Goal: Task Accomplishment & Management: Complete application form

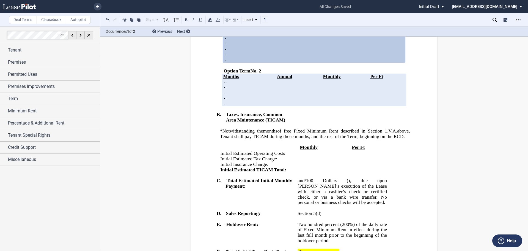
scroll to position [965, 0]
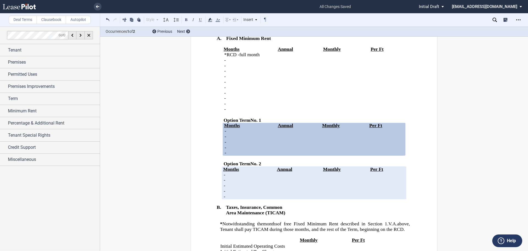
drag, startPoint x: 332, startPoint y: 166, endPoint x: 297, endPoint y: 166, distance: 34.9
click at [298, 19] on p "[_______________]" at bounding box center [342, 17] width 89 height 6
drag, startPoint x: 330, startPoint y: 157, endPoint x: 297, endPoint y: 156, distance: 32.7
click at [298, 8] on p "[_______________]" at bounding box center [342, 6] width 89 height 6
drag, startPoint x: 325, startPoint y: 154, endPoint x: 295, endPoint y: 154, distance: 29.7
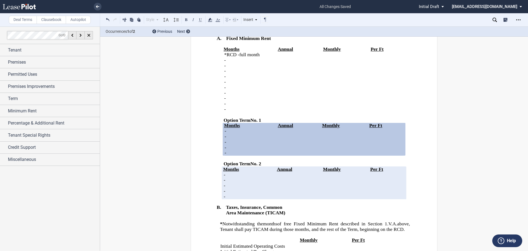
click at [298, 8] on span "﻿Two (2) miles" at bounding box center [311, 5] width 27 height 5
click at [210, 19] on use at bounding box center [210, 20] width 4 height 4
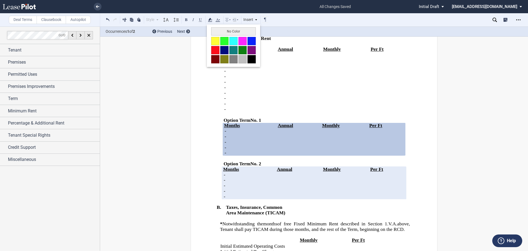
drag, startPoint x: 224, startPoint y: 30, endPoint x: 239, endPoint y: 45, distance: 21.2
click at [223, 30] on button "No Color" at bounding box center [233, 31] width 45 height 8
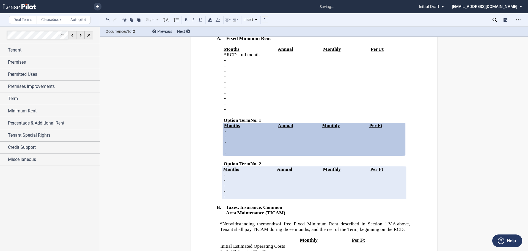
drag, startPoint x: 337, startPoint y: 165, endPoint x: 297, endPoint y: 163, distance: 40.5
click at [210, 18] on icon at bounding box center [210, 20] width 7 height 7
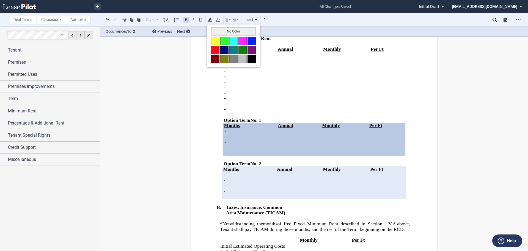
drag, startPoint x: 217, startPoint y: 32, endPoint x: 222, endPoint y: 36, distance: 6.2
click at [218, 32] on button "No Color" at bounding box center [233, 31] width 45 height 8
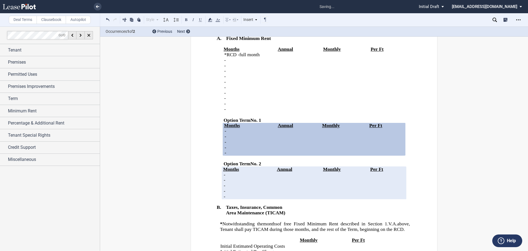
click at [333, 14] on p "﻿" at bounding box center [342, 11] width 89 height 6
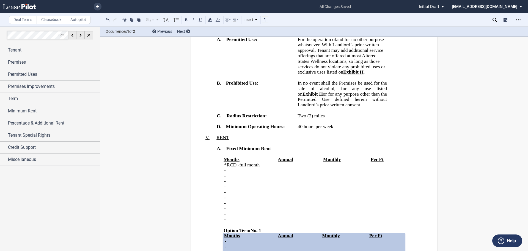
scroll to position [1048, 0]
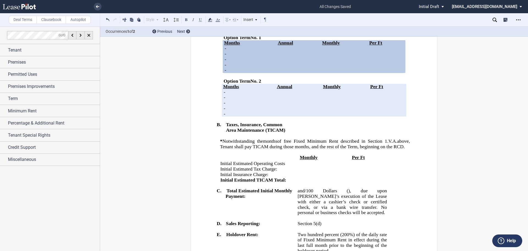
drag, startPoint x: 328, startPoint y: 73, endPoint x: 297, endPoint y: 72, distance: 30.8
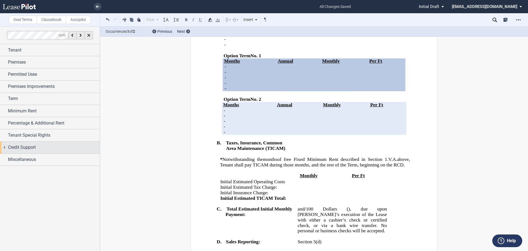
scroll to position [1020, 0]
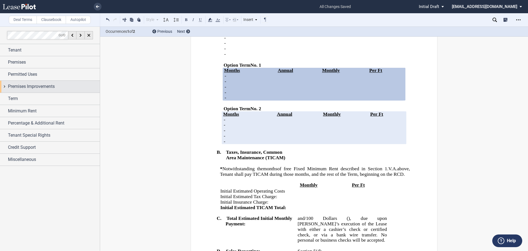
drag, startPoint x: 7, startPoint y: 87, endPoint x: 4, endPoint y: 90, distance: 3.7
click at [4, 90] on div "Premises Improvements" at bounding box center [50, 87] width 100 height 12
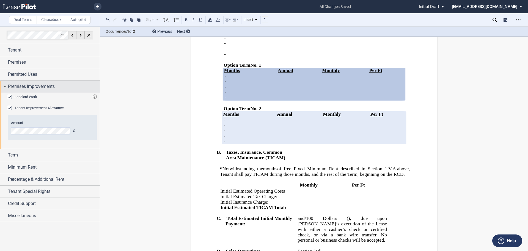
click at [4, 91] on div "Premises Improvements" at bounding box center [50, 87] width 100 height 12
click at [6, 77] on div "Permitted Uses" at bounding box center [50, 74] width 100 height 12
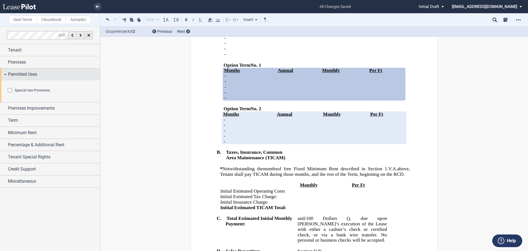
click at [6, 77] on div "Permitted Uses" at bounding box center [50, 74] width 100 height 12
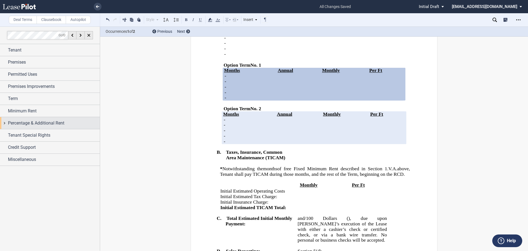
click at [5, 121] on div "Percentage & Additional Rent" at bounding box center [50, 123] width 100 height 12
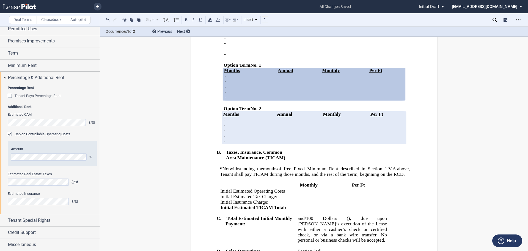
scroll to position [46, 0]
click at [8, 78] on div "Percentage & Additional Rent" at bounding box center [50, 77] width 100 height 12
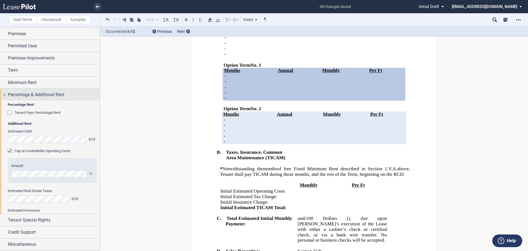
scroll to position [0, 0]
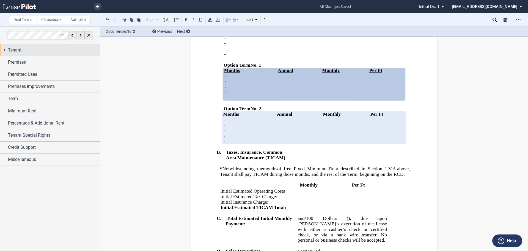
click at [10, 49] on span "Tenant" at bounding box center [14, 50] width 13 height 7
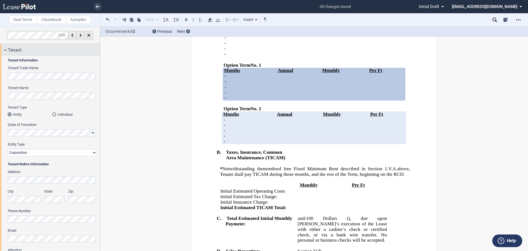
click at [26, 51] on div "Tenant" at bounding box center [54, 50] width 92 height 7
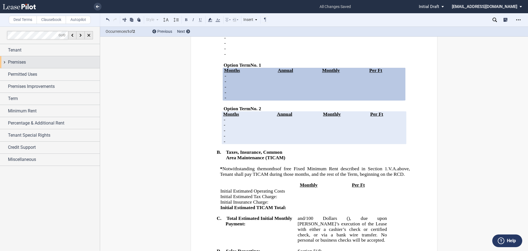
click at [30, 62] on div "Premises" at bounding box center [54, 62] width 92 height 7
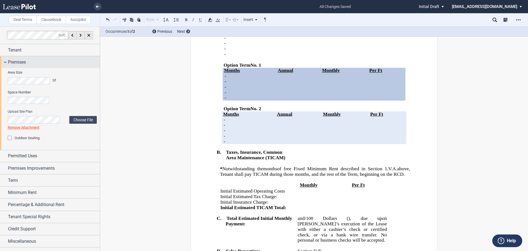
click at [16, 61] on span "Premises" at bounding box center [17, 62] width 18 height 7
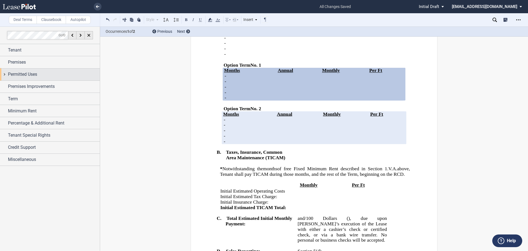
click at [18, 78] on div "Permitted Uses" at bounding box center [50, 75] width 100 height 12
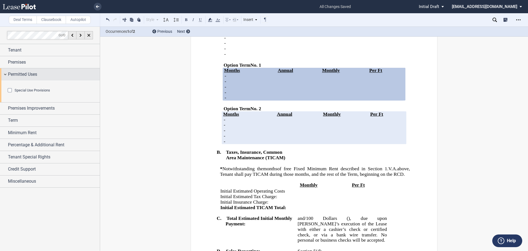
click at [18, 78] on div "Permitted Uses" at bounding box center [50, 74] width 100 height 12
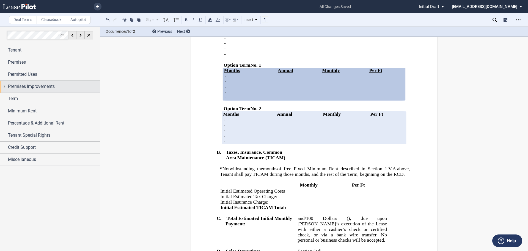
click at [21, 84] on span "Premises Improvements" at bounding box center [31, 86] width 47 height 7
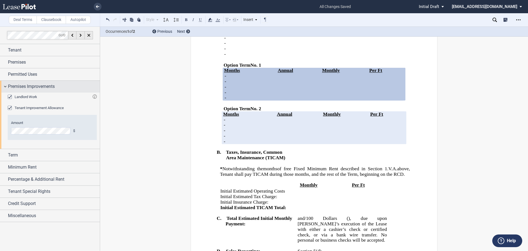
click at [21, 84] on span "Premises Improvements" at bounding box center [31, 86] width 47 height 7
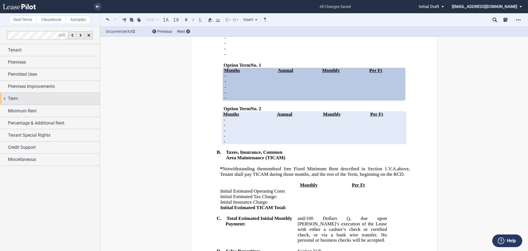
click at [22, 95] on div "Term" at bounding box center [54, 98] width 92 height 7
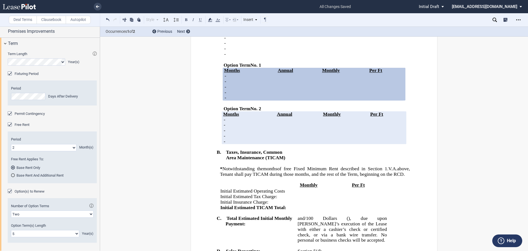
scroll to position [83, 0]
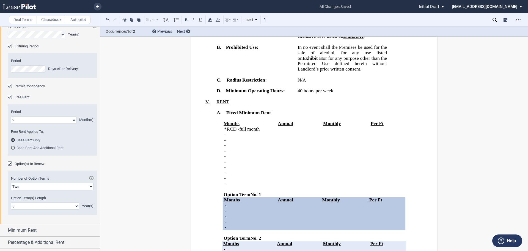
scroll to position [883, 0]
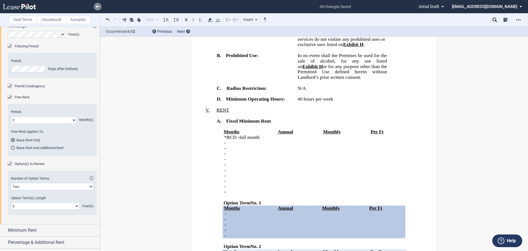
click at [99, 6] on link at bounding box center [98, 7] width 8 height 8
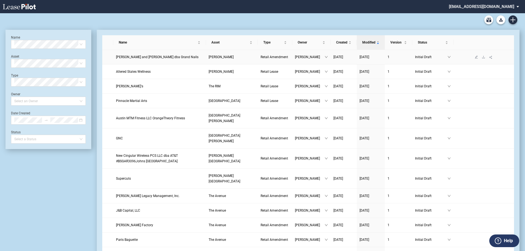
click at [148, 58] on span "Han Le and Kim Tran dba Grand Nails" at bounding box center [157, 57] width 83 height 4
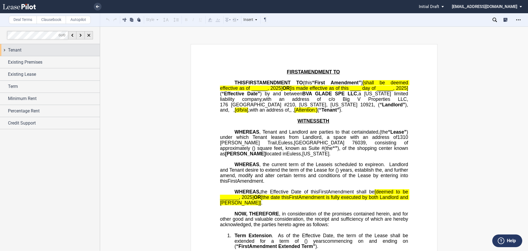
click at [14, 47] on span "Tenant" at bounding box center [14, 50] width 13 height 7
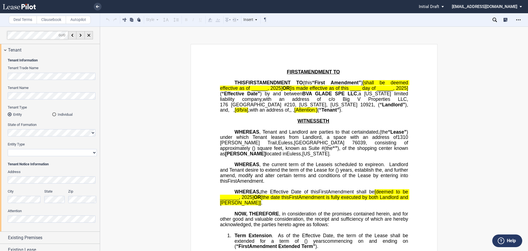
click at [0, 79] on html ".bocls-1{fill:#26354a;fill-rule:evenodd} Loading... × Pending... Pending... Ini…" at bounding box center [264, 125] width 528 height 251
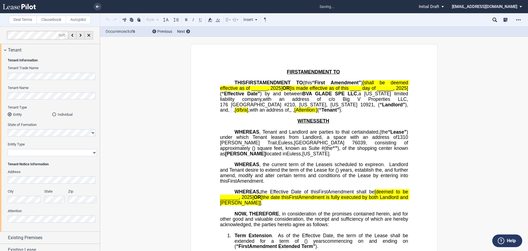
click at [29, 154] on select "Corporation Limited Liability Company General Partnership Limited Partnership O…" at bounding box center [52, 152] width 89 height 7
select select "limited liability company"
click at [8, 149] on select "Corporation Limited Liability Company General Partnership Limited Partnership O…" at bounding box center [52, 152] width 89 height 7
click at [9, 52] on span "Tenant" at bounding box center [14, 50] width 13 height 7
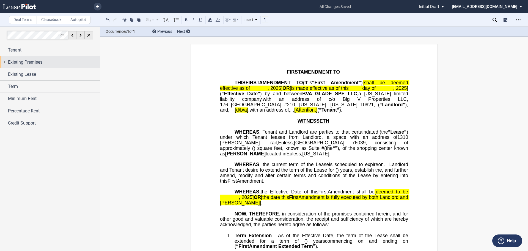
click at [10, 62] on span "Existing Premises" at bounding box center [25, 62] width 34 height 7
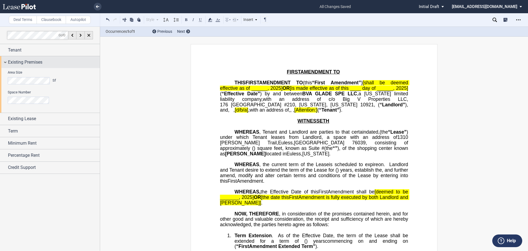
click at [7, 59] on div "Existing Premises" at bounding box center [50, 62] width 100 height 12
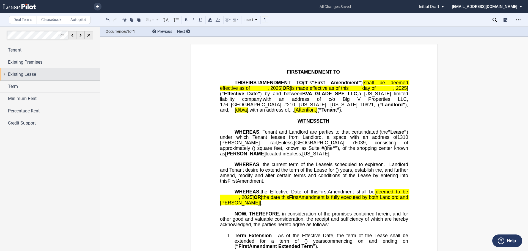
click at [9, 73] on span "Existing Lease" at bounding box center [22, 74] width 28 height 7
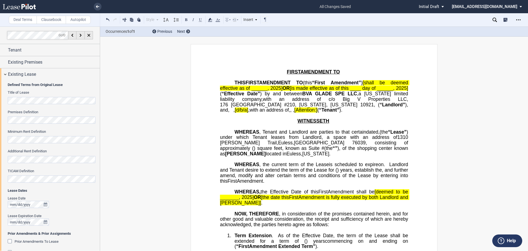
click at [23, 96] on div "Title of Lease" at bounding box center [52, 97] width 89 height 14
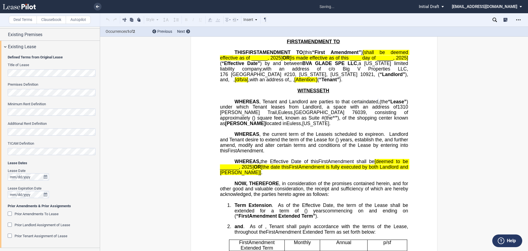
scroll to position [27, 0]
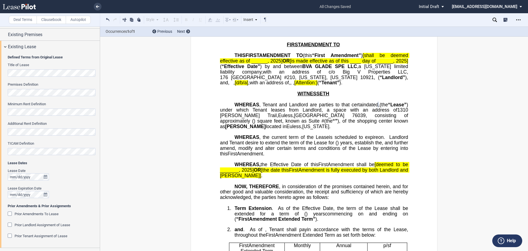
click at [75, 181] on div "Lease Date Lease Expiration Date" at bounding box center [52, 185] width 89 height 35
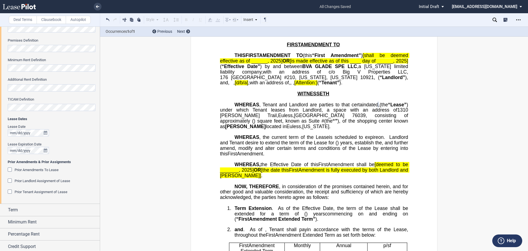
scroll to position [73, 0]
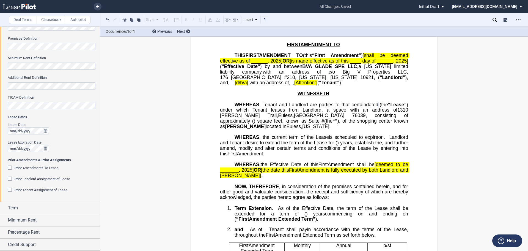
click at [58, 179] on span "Prior Landlord Assignment of Lease" at bounding box center [43, 179] width 56 height 4
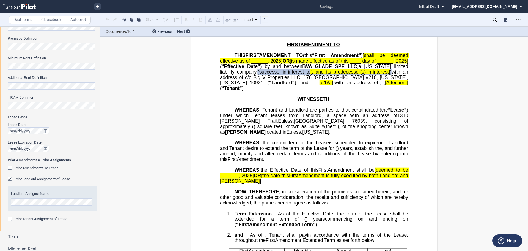
click at [39, 218] on span "Prior Tenant Assignment of Lease" at bounding box center [41, 219] width 53 height 4
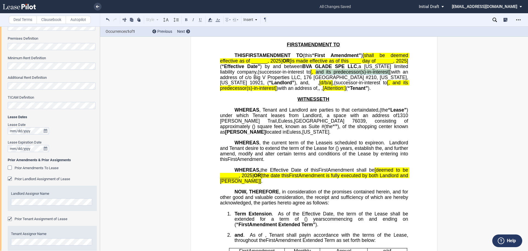
drag, startPoint x: 232, startPoint y: 77, endPoint x: 305, endPoint y: 75, distance: 73.5
click at [305, 74] on span "(successor-in-interest to ﻿ ﻿ [, and its predecessor(s)-in-interest] )" at bounding box center [325, 71] width 134 height 5
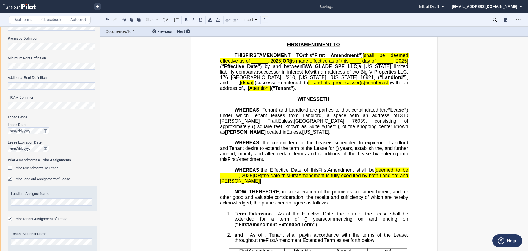
click at [252, 85] on span "[d/b/a" at bounding box center [246, 82] width 12 height 5
click at [254, 85] on span "," at bounding box center [253, 82] width 1 height 5
click at [10, 144] on span "Lease Expiration Date" at bounding box center [25, 142] width 34 height 4
click at [77, 145] on div at bounding box center [52, 148] width 89 height 7
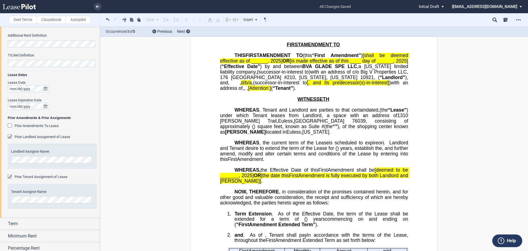
scroll to position [128, 0]
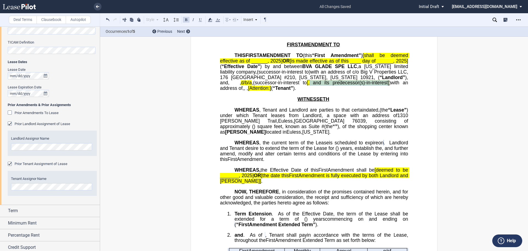
drag, startPoint x: 241, startPoint y: 93, endPoint x: 314, endPoint y: 95, distance: 73.0
click at [314, 85] on span "[, and its predecessor(s)-in-interest]" at bounding box center [348, 82] width 82 height 5
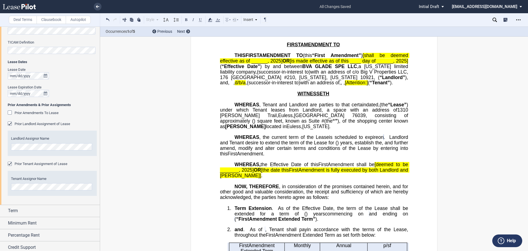
click at [368, 85] on span "(" at bounding box center [369, 82] width 2 height 5
click at [345, 85] on span "[Attention:" at bounding box center [356, 82] width 22 height 5
drag, startPoint x: 252, startPoint y: 61, endPoint x: 364, endPoint y: 62, distance: 111.4
click at [364, 62] on span "Amendment” ) [shall be deemed effective as of ______, 2025 ] OR [is made effect…" at bounding box center [315, 61] width 190 height 16
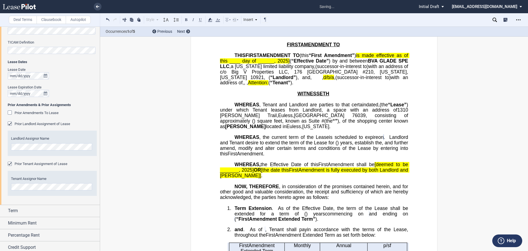
click at [291, 61] on span "(" at bounding box center [291, 60] width 2 height 5
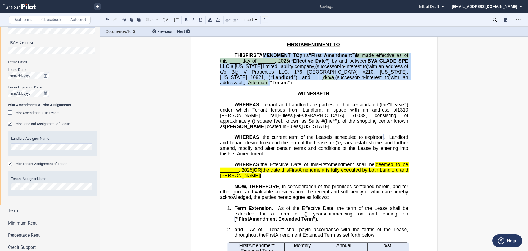
drag, startPoint x: 332, startPoint y: 95, endPoint x: 268, endPoint y: 57, distance: 74.3
click at [268, 57] on p "THIS ﻿ ﻿ FIRST AMENDMENT TO ﻿ ﻿ (this “ ﻿ ﻿ “First Amendment” ) is made effecti…" at bounding box center [314, 69] width 188 height 33
click at [212, 21] on icon at bounding box center [210, 20] width 7 height 7
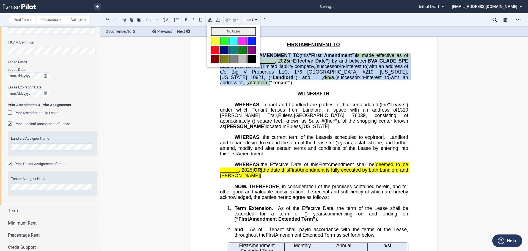
click at [220, 32] on button "No Color" at bounding box center [233, 31] width 45 height 8
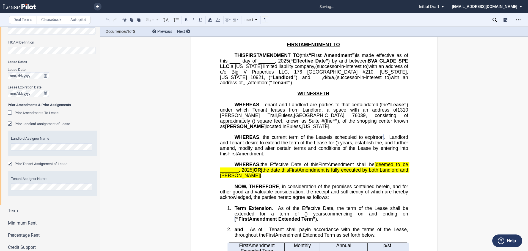
click at [368, 86] on p "THIS ﻿ ﻿ FIRST AMENDMENT TO ﻿ ﻿ (this “ ﻿ ﻿ “First Amendment” ) is made effecti…" at bounding box center [314, 69] width 188 height 33
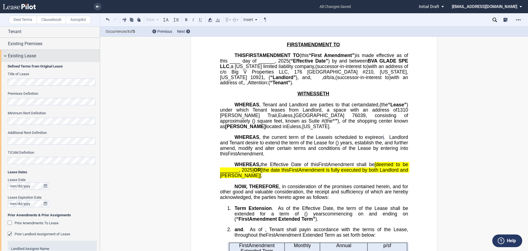
click at [6, 60] on div "Existing Lease" at bounding box center [50, 56] width 100 height 12
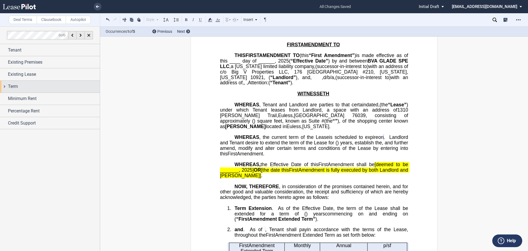
click at [4, 86] on div "Term" at bounding box center [50, 87] width 100 height 12
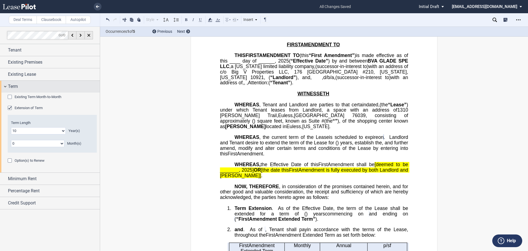
click at [9, 85] on span "Term" at bounding box center [13, 86] width 10 height 7
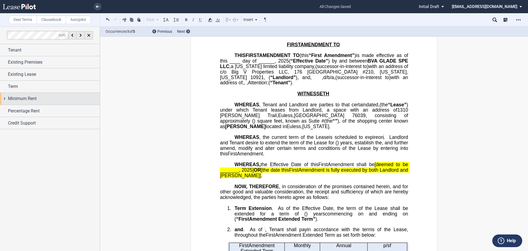
click at [19, 104] on div "Minimum Rent" at bounding box center [50, 99] width 100 height 12
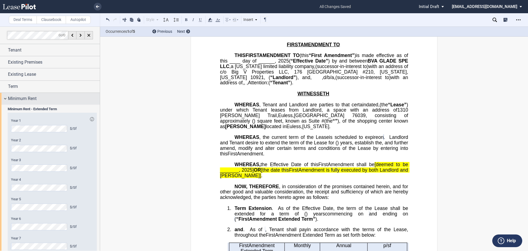
click at [9, 98] on span "Minimum Rent" at bounding box center [22, 98] width 29 height 7
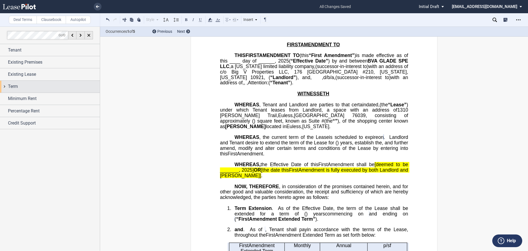
click at [20, 86] on div "Term" at bounding box center [54, 86] width 92 height 7
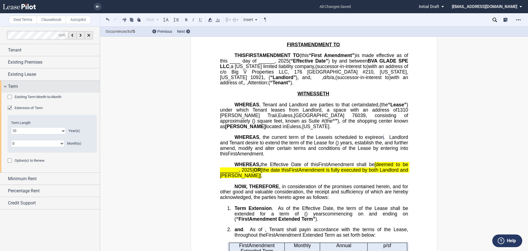
click at [20, 86] on div "Term" at bounding box center [54, 86] width 92 height 7
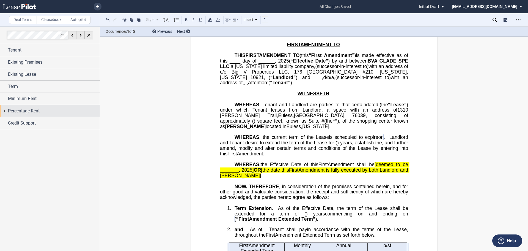
click at [27, 108] on span "Percentage Rent" at bounding box center [24, 111] width 32 height 7
click at [25, 129] on select "No Percentage Rent No Change Add Percentage Rent Percentage Rent - Breakpoint" at bounding box center [41, 128] width 67 height 7
select select "none"
click at [8, 125] on select "No Percentage Rent No Change Add Percentage Rent Percentage Rent - Breakpoint" at bounding box center [41, 128] width 67 height 7
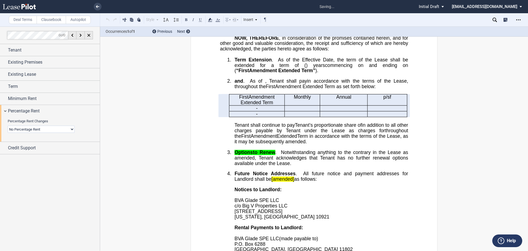
scroll to position [189, 0]
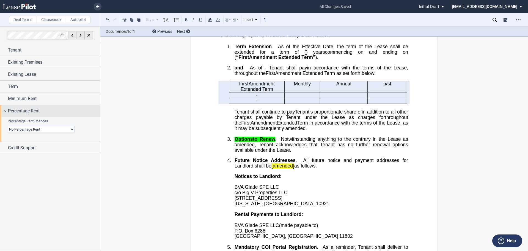
click at [13, 110] on span "Percentage Rent" at bounding box center [24, 111] width 32 height 7
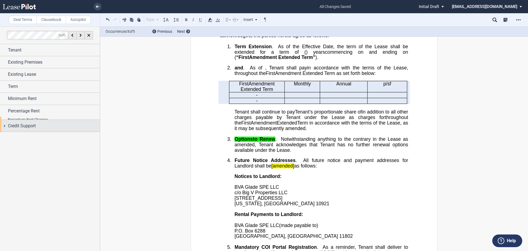
click at [12, 124] on span "Credit Support" at bounding box center [22, 125] width 28 height 7
drag, startPoint x: 29, startPoint y: 133, endPoint x: 48, endPoint y: 160, distance: 32.8
click at [29, 133] on span "Existing Guarantor" at bounding box center [29, 133] width 28 height 4
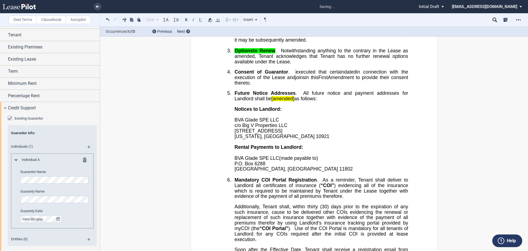
scroll to position [20, 0]
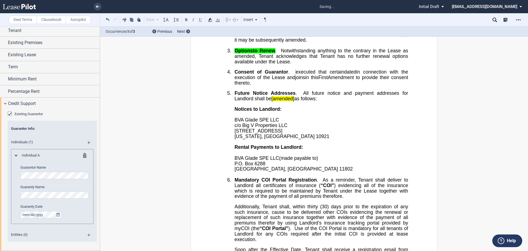
click at [88, 142] on md-icon at bounding box center [90, 144] width 7 height 7
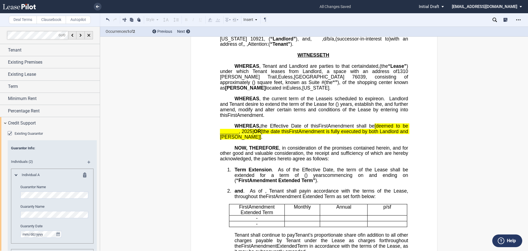
scroll to position [57, 0]
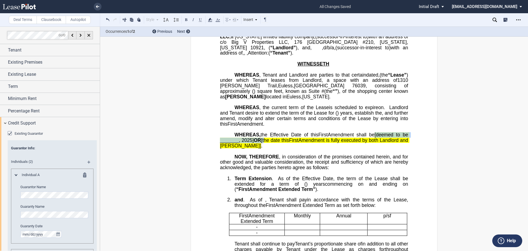
drag, startPoint x: 375, startPoint y: 152, endPoint x: 265, endPoint y: 160, distance: 110.3
click at [265, 148] on p "WHEREAS, the Effective Date of this ﻿ ﻿ First Amendment shall be [deemed to be …" at bounding box center [314, 140] width 188 height 16
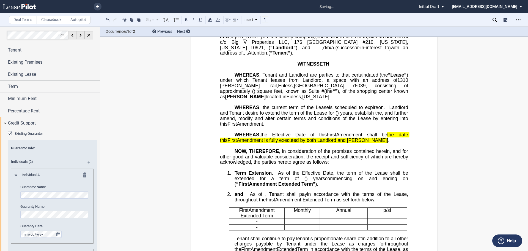
click at [355, 143] on span "Amendment is fully executed by both Landlord and Tenant] ." at bounding box center [313, 140] width 153 height 5
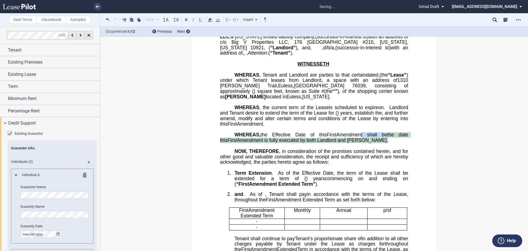
drag, startPoint x: 356, startPoint y: 157, endPoint x: 354, endPoint y: 152, distance: 4.8
click at [354, 143] on p "WHEREAS, the Effective Date of this ﻿ ﻿ First Amendment shall be the date this …" at bounding box center [314, 137] width 188 height 11
click at [212, 19] on icon at bounding box center [210, 20] width 7 height 7
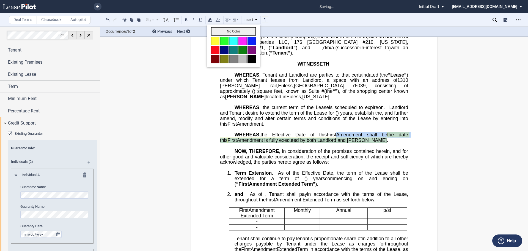
click at [221, 32] on button "No Color" at bounding box center [233, 31] width 45 height 8
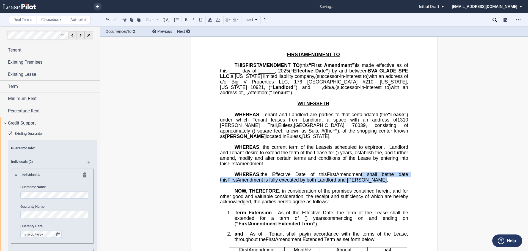
scroll to position [0, 0]
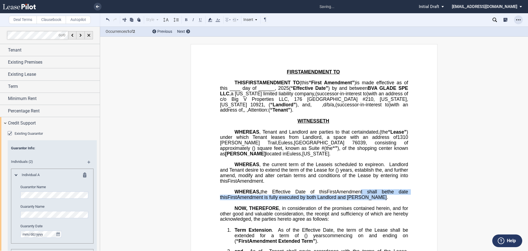
click at [516, 18] on icon "Open Lease options menu" at bounding box center [518, 20] width 4 height 4
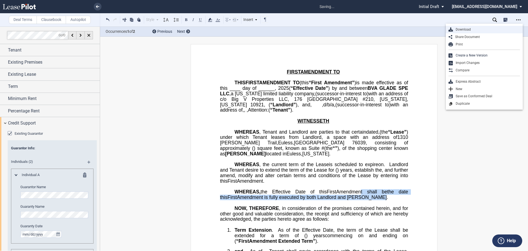
click at [487, 31] on div "Download" at bounding box center [486, 29] width 67 height 5
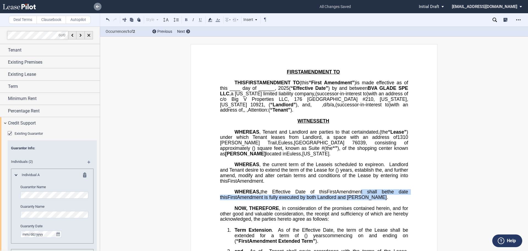
click at [96, 6] on icon at bounding box center [97, 6] width 3 height 3
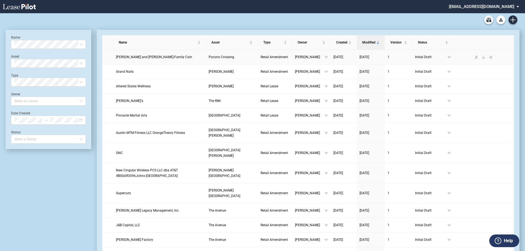
click at [152, 58] on span "Jeffrey G. and Roddy Davoud-Family Coin" at bounding box center [154, 57] width 76 height 4
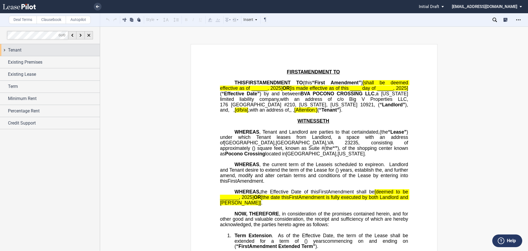
click at [12, 49] on span "Tenant" at bounding box center [14, 50] width 13 height 7
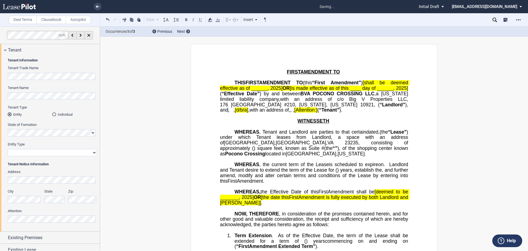
click at [60, 112] on md-radio-button "Individual" at bounding box center [74, 114] width 45 height 5
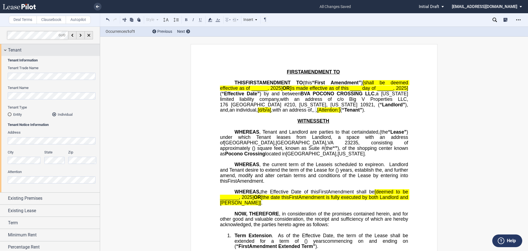
click at [18, 55] on div "Tenant" at bounding box center [50, 50] width 100 height 12
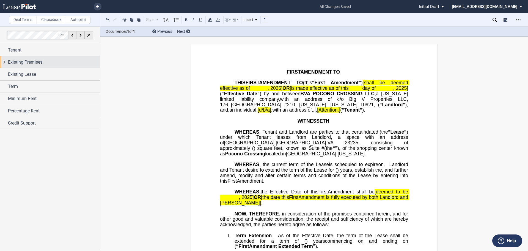
click at [12, 64] on span "Existing Premises" at bounding box center [25, 62] width 34 height 7
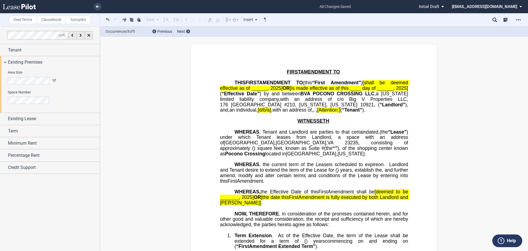
click at [2, 97] on div "Area Size Sf Space Number" at bounding box center [50, 90] width 100 height 44
click at [0, 95] on html ".bocls-1{fill:#26354a;fill-rule:evenodd} Loading... × all changes saved Pending…" at bounding box center [264, 125] width 528 height 251
click at [4, 66] on div "Existing Premises" at bounding box center [50, 62] width 100 height 12
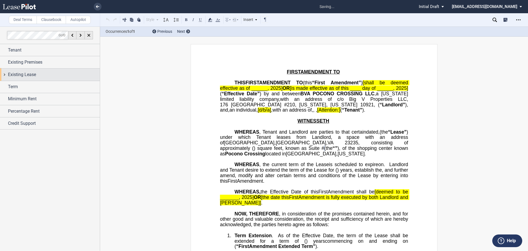
click at [6, 73] on div "Existing Lease" at bounding box center [50, 75] width 100 height 12
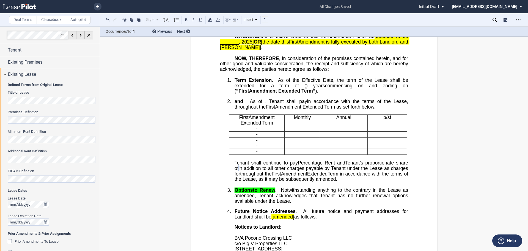
scroll to position [224, 0]
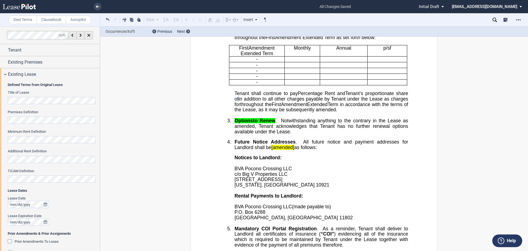
click at [5, 176] on div "Defined Terms from Original Lease Title of Lease Premises Definition Minimum Re…" at bounding box center [50, 177] width 100 height 195
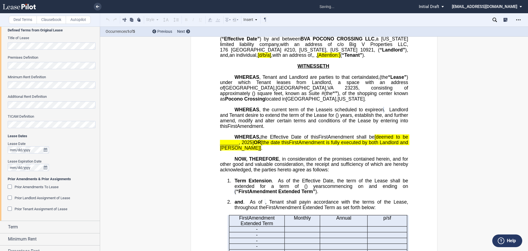
scroll to position [55, 0]
click at [31, 188] on span "Prior Amendments To Lease" at bounding box center [37, 186] width 44 height 4
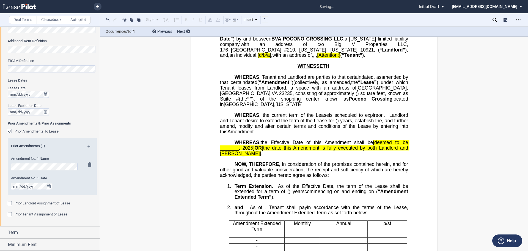
scroll to position [0, 0]
click at [88, 144] on div "Prior Amendments (1)" at bounding box center [52, 146] width 89 height 7
click at [89, 146] on md-icon at bounding box center [90, 148] width 7 height 7
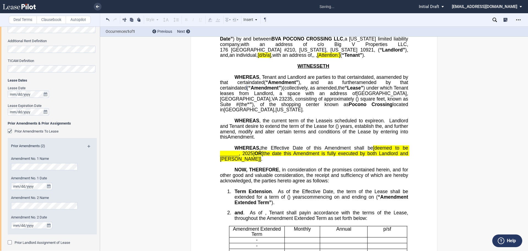
click at [88, 144] on div "Prior Amendments (2)" at bounding box center [52, 146] width 89 height 7
click at [88, 146] on md-icon at bounding box center [90, 148] width 7 height 7
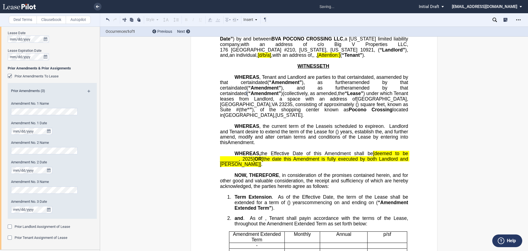
click at [87, 91] on md-icon at bounding box center [90, 93] width 7 height 7
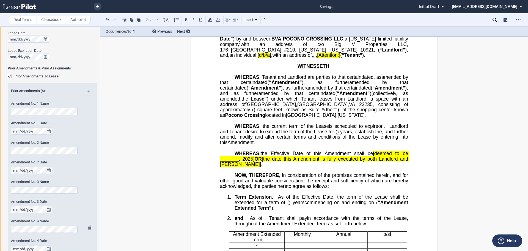
scroll to position [167, 0]
click at [87, 89] on md-icon at bounding box center [90, 91] width 7 height 7
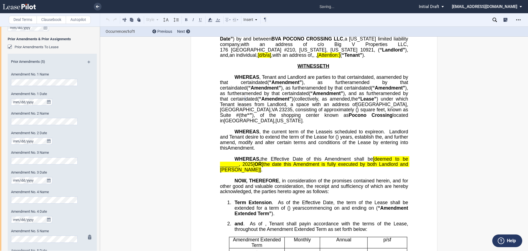
scroll to position [291, 0]
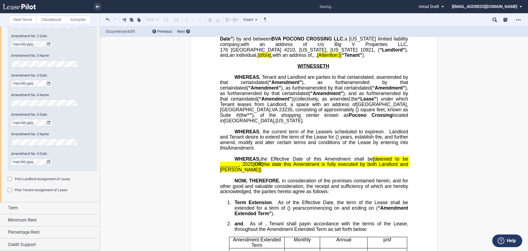
click at [31, 177] on span "Prior Landlord Assignment of Lease" at bounding box center [43, 179] width 56 height 4
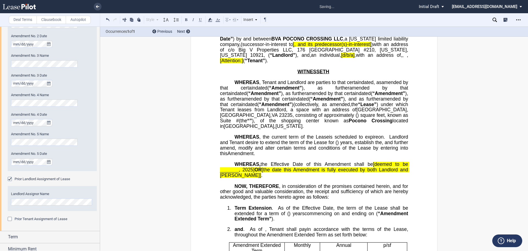
click at [293, 47] on span "[, and its predecessor(s)-in-interest]" at bounding box center [332, 44] width 78 height 5
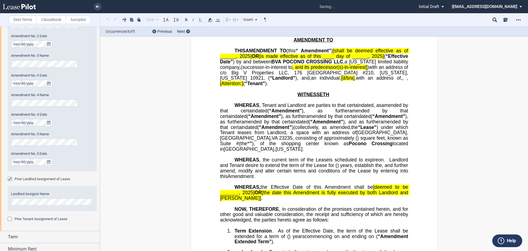
scroll to position [27, 0]
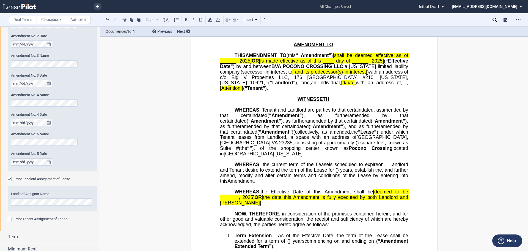
click at [367, 74] on span ")" at bounding box center [368, 71] width 2 height 5
drag, startPoint x: 252, startPoint y: 60, endPoint x: 364, endPoint y: 62, distance: 111.4
click at [364, 62] on span "Amendment” ) [shall be deemed effective as of ______, 2025 ] OR [is made effect…" at bounding box center [315, 61] width 190 height 16
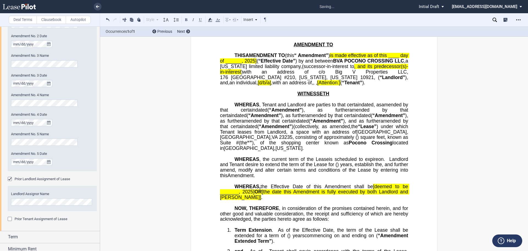
click at [258, 63] on span "(" at bounding box center [258, 60] width 2 height 5
click at [270, 85] on span "[d/b/a" at bounding box center [264, 82] width 12 height 5
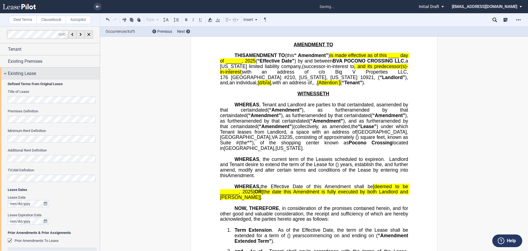
scroll to position [0, 0]
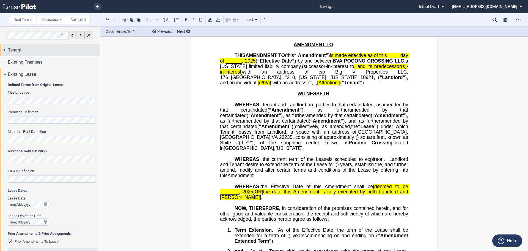
click at [26, 50] on div "Tenant" at bounding box center [54, 50] width 92 height 7
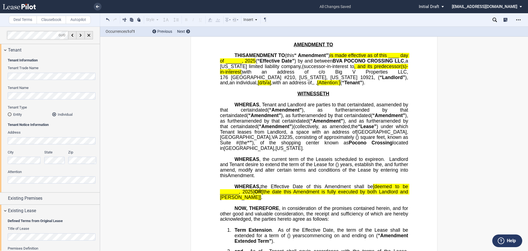
click at [6, 77] on div "Tenant Information Tenant Trade Name Tenant Name Tenant Type Entity Individual …" at bounding box center [50, 124] width 100 height 136
click at [111, 94] on div "Deal Terms Clausebook Autopilot Style Normal 8pt 9pt 10pt 10.5pt 11pt 12pt 14pt…" at bounding box center [264, 138] width 528 height 224
click at [270, 85] on span "[d/b/a" at bounding box center [264, 82] width 12 height 5
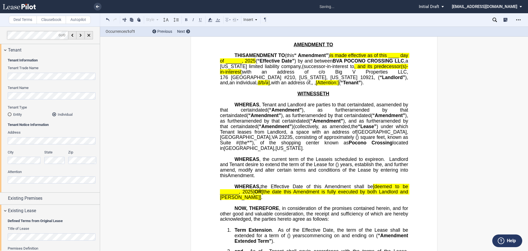
click at [271, 85] on span "," at bounding box center [270, 82] width 1 height 5
drag, startPoint x: 385, startPoint y: 95, endPoint x: 242, endPoint y: 100, distance: 142.9
click at [270, 85] on span "with an address of ﻿ ﻿ , ﻿ ﻿ , ﻿ ﻿ ﻿ ﻿ , [Attention: ﻿ ﻿ ] ( “Tenant” )." at bounding box center [316, 82] width 93 height 5
click at [18, 49] on span "Tenant" at bounding box center [14, 50] width 13 height 7
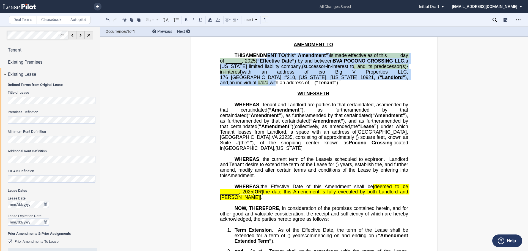
drag, startPoint x: 377, startPoint y: 88, endPoint x: 284, endPoint y: 54, distance: 98.5
click at [284, 54] on p "THIS ﻿ ﻿ FIRST AMENDMENT TO ﻿ ﻿ (this “ ﻿ ﻿ “First Amendment” ) is made effecti…" at bounding box center [314, 69] width 188 height 33
click at [210, 21] on use at bounding box center [210, 20] width 4 height 4
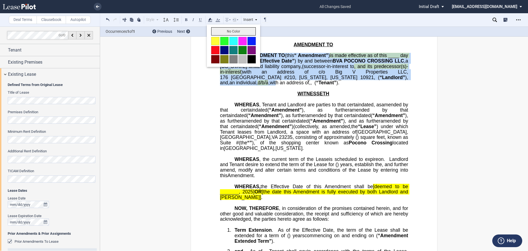
click at [218, 29] on button "No Color" at bounding box center [233, 31] width 45 height 8
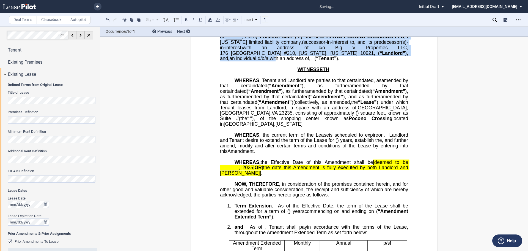
scroll to position [55, 0]
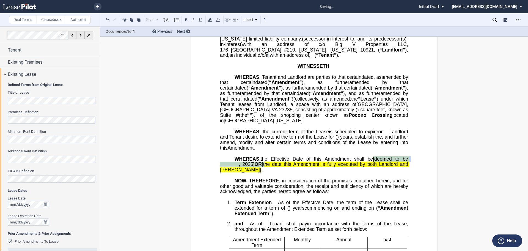
drag, startPoint x: 375, startPoint y: 191, endPoint x: 265, endPoint y: 199, distance: 110.3
click at [265, 167] on span "Amendment shall be [deemed to be _______, 2025 ] OR [the date this" at bounding box center [315, 161] width 190 height 11
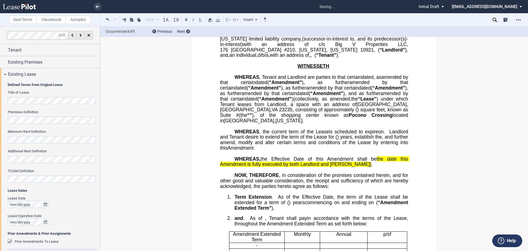
click at [371, 167] on span "." at bounding box center [371, 163] width 1 height 5
click at [381, 172] on p "﻿" at bounding box center [314, 170] width 188 height 6
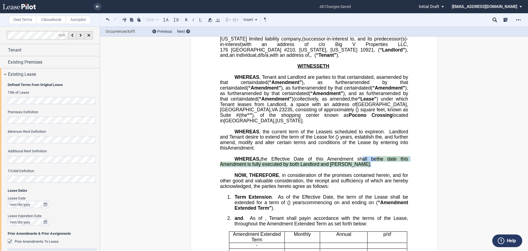
drag, startPoint x: 365, startPoint y: 196, endPoint x: 362, endPoint y: 193, distance: 3.3
click at [362, 167] on p "WHEREAS, the Effective Date of this ﻿ ﻿ First Amendment shall be the date this …" at bounding box center [314, 161] width 188 height 11
click at [211, 18] on icon at bounding box center [210, 20] width 7 height 7
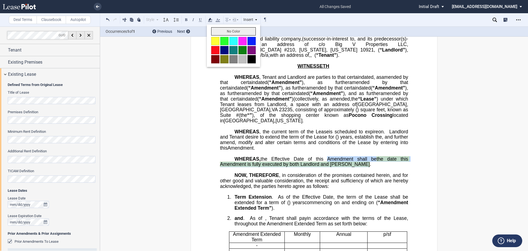
click at [217, 31] on button "No Color" at bounding box center [233, 31] width 45 height 8
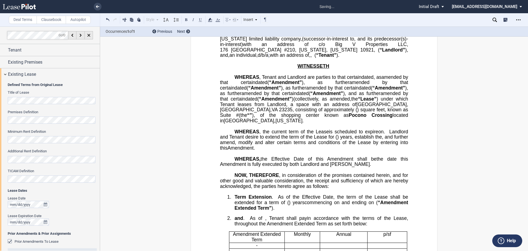
click at [355, 156] on p "﻿" at bounding box center [314, 153] width 188 height 6
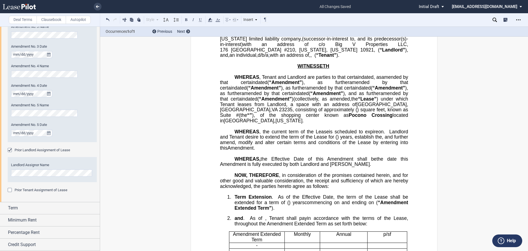
scroll to position [27, 0]
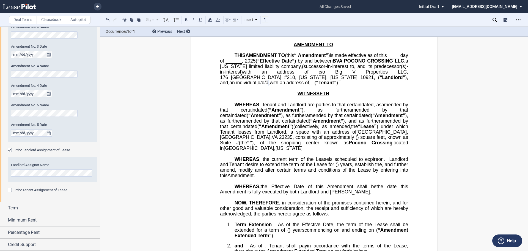
drag, startPoint x: 250, startPoint y: 78, endPoint x: 253, endPoint y: 81, distance: 3.9
click at [250, 74] on span ", and its predecessor(s)-in-interest" at bounding box center [314, 69] width 188 height 10
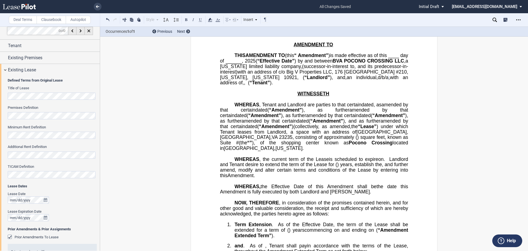
scroll to position [0, 0]
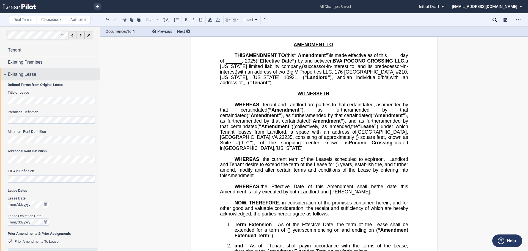
click at [9, 73] on span "Existing Lease" at bounding box center [22, 74] width 28 height 7
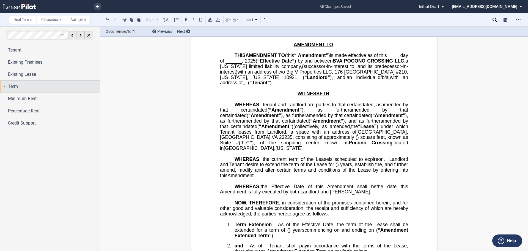
click at [15, 83] on span "Term" at bounding box center [13, 86] width 10 height 7
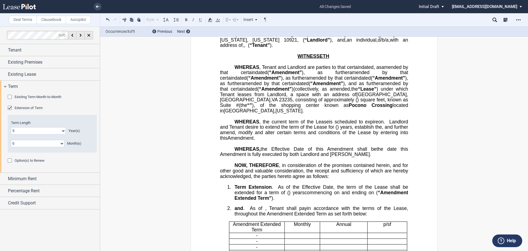
scroll to position [55, 0]
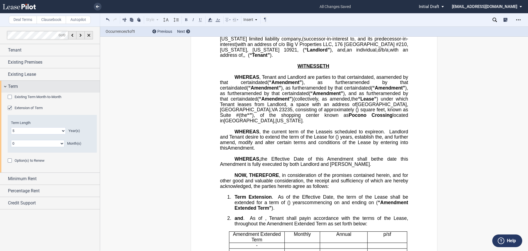
click at [32, 88] on div "Term" at bounding box center [54, 86] width 92 height 7
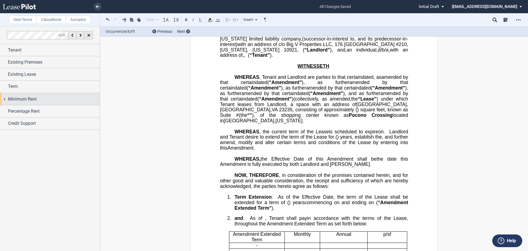
click at [36, 98] on span "Minimum Rent" at bounding box center [22, 99] width 29 height 7
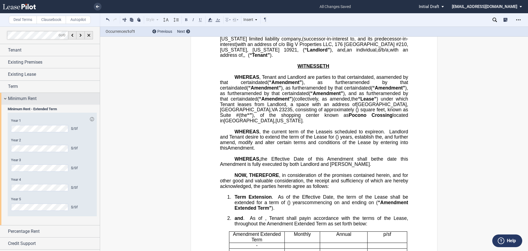
click at [30, 100] on span "Minimum Rent" at bounding box center [22, 98] width 29 height 7
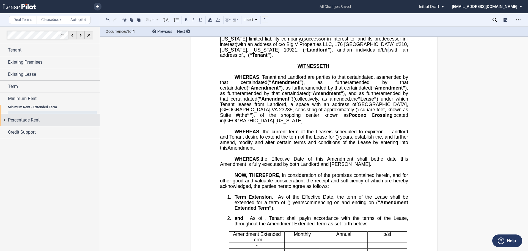
click at [28, 114] on div "Percentage Rent" at bounding box center [50, 120] width 100 height 12
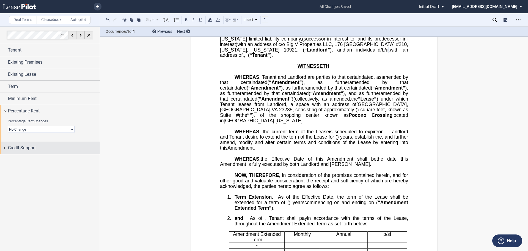
click at [32, 148] on span "Credit Support" at bounding box center [22, 147] width 28 height 7
click at [32, 145] on span "Credit Support" at bounding box center [22, 147] width 28 height 7
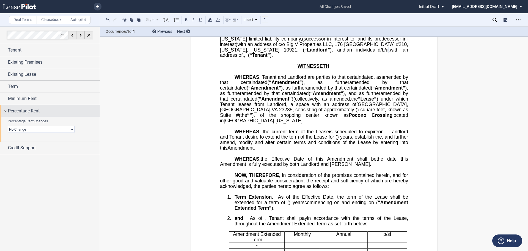
click at [64, 110] on div "Percentage Rent" at bounding box center [54, 111] width 92 height 7
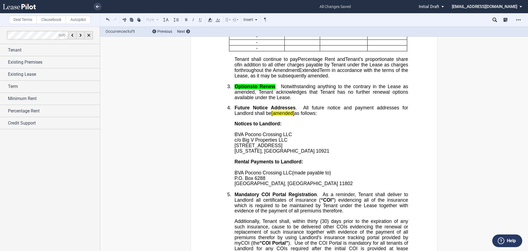
scroll to position [0, 0]
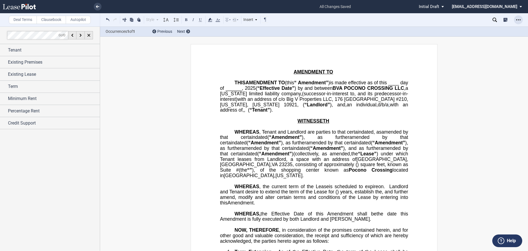
click at [517, 20] on icon "Open Lease options menu" at bounding box center [518, 20] width 4 height 4
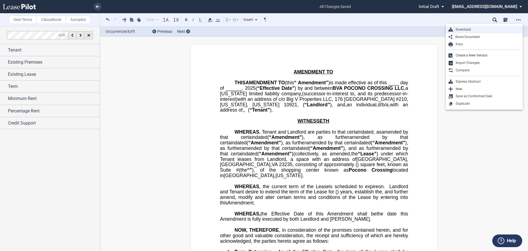
click at [486, 28] on div "Download" at bounding box center [486, 29] width 67 height 5
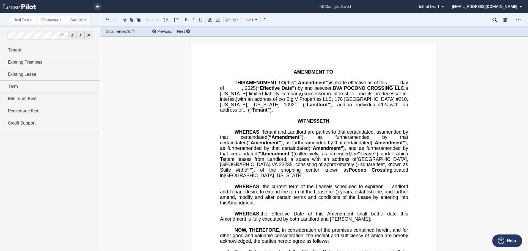
drag, startPoint x: 494, startPoint y: 88, endPoint x: 490, endPoint y: 88, distance: 3.6
click at [99, 7] on use at bounding box center [97, 6] width 3 height 3
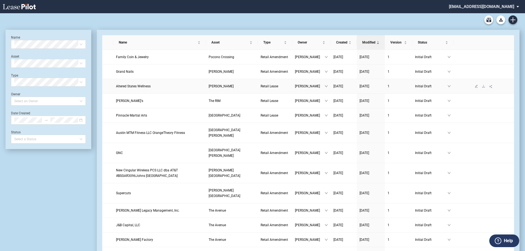
click at [140, 87] on span "Altered States Wellness" at bounding box center [133, 86] width 35 height 4
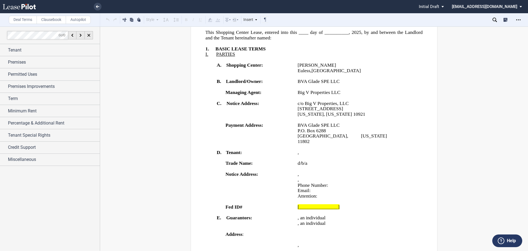
scroll to position [165, 0]
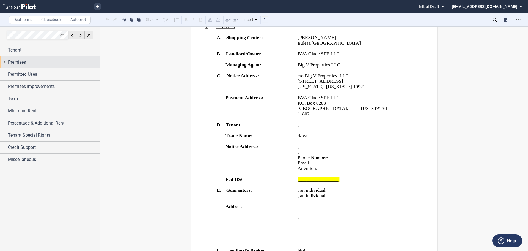
click at [12, 58] on div "Premises" at bounding box center [50, 62] width 100 height 12
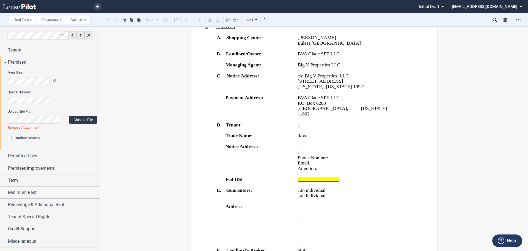
click at [94, 120] on label "Choose File" at bounding box center [83, 120] width 28 height 8
click at [75, 121] on label "Choose File" at bounding box center [83, 119] width 28 height 8
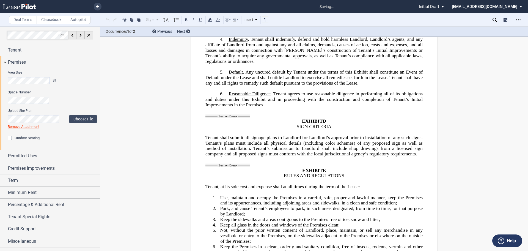
scroll to position [11974, 0]
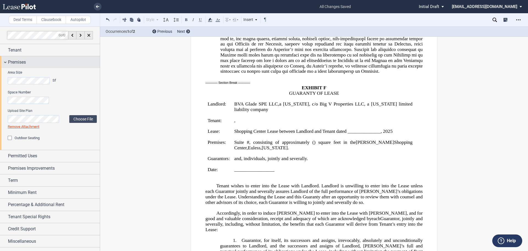
click at [12, 60] on span "Premises" at bounding box center [17, 62] width 18 height 7
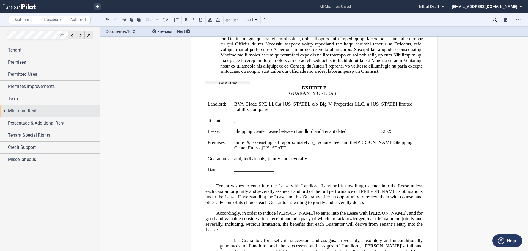
click at [32, 113] on span "Minimum Rent" at bounding box center [22, 111] width 29 height 7
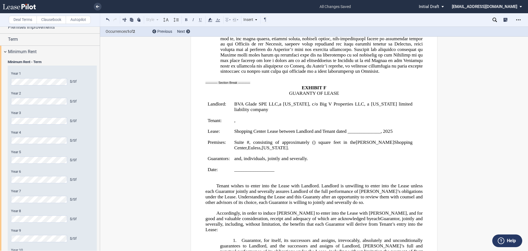
scroll to position [0, 0]
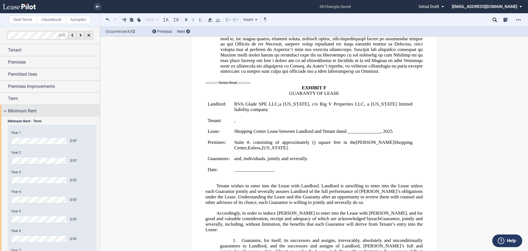
click at [35, 110] on span "Minimum Rent" at bounding box center [22, 111] width 29 height 7
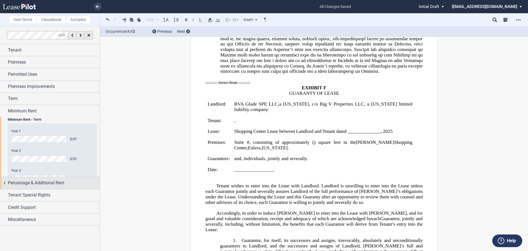
click at [34, 179] on span "Percentage & Additional Rent" at bounding box center [36, 182] width 56 height 7
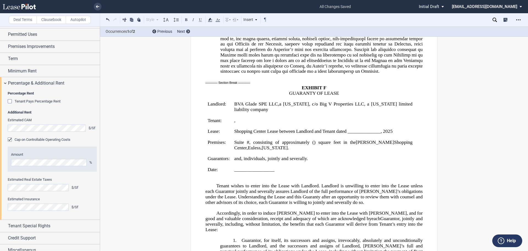
scroll to position [46, 0]
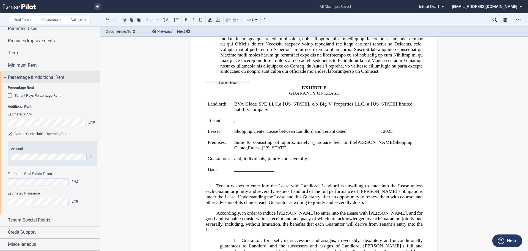
click at [37, 79] on span "Percentage & Additional Rent" at bounding box center [36, 77] width 56 height 7
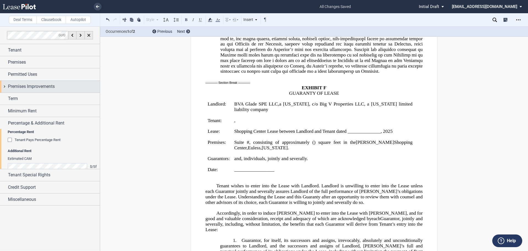
scroll to position [0, 0]
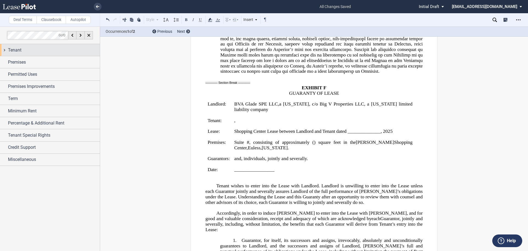
click at [27, 51] on div "Tenant" at bounding box center [54, 50] width 92 height 7
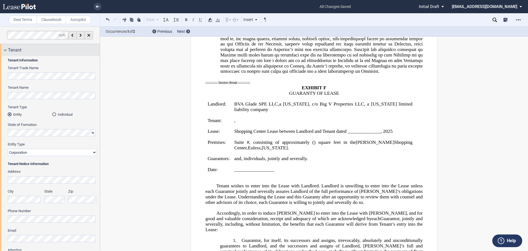
click at [27, 51] on div "Tenant" at bounding box center [54, 50] width 92 height 7
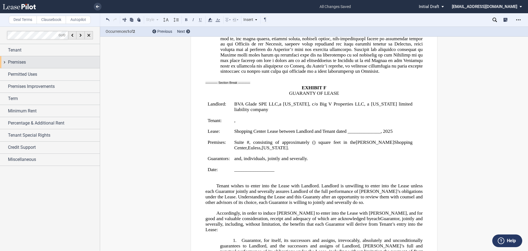
click at [25, 65] on span "Premises" at bounding box center [17, 62] width 18 height 7
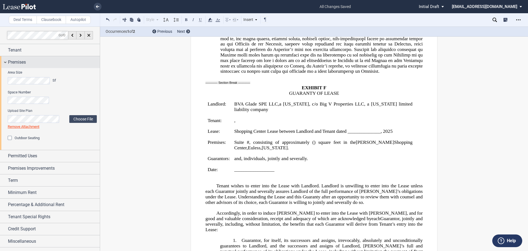
click at [25, 65] on span "Premises" at bounding box center [17, 62] width 18 height 7
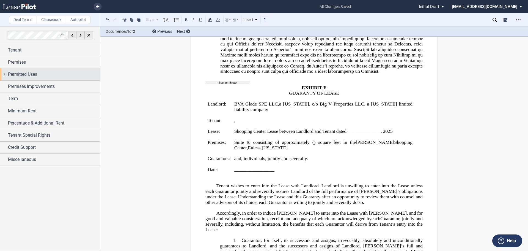
click at [25, 77] on span "Permitted Uses" at bounding box center [22, 74] width 29 height 7
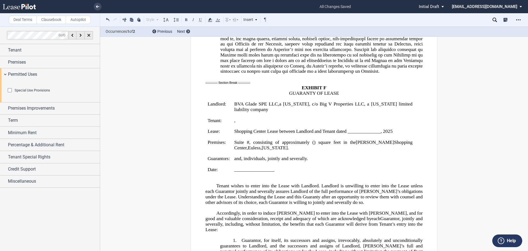
click at [25, 92] on span "Special Use Provisions" at bounding box center [32, 90] width 35 height 4
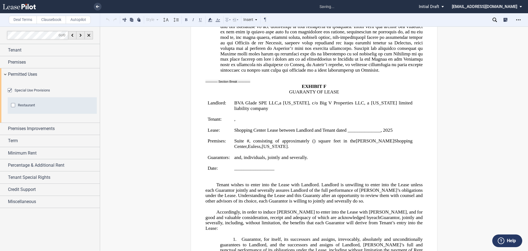
click at [25, 92] on span "Special Use Provisions" at bounding box center [32, 90] width 35 height 4
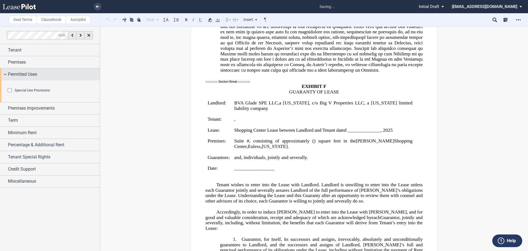
click at [28, 76] on span "Permitted Uses" at bounding box center [22, 74] width 29 height 7
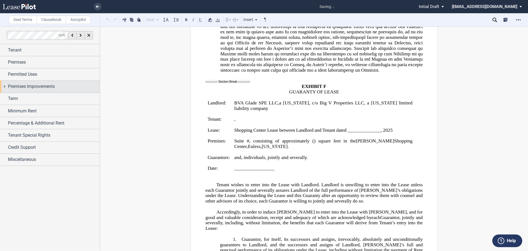
click at [28, 86] on span "Premises Improvements" at bounding box center [31, 86] width 47 height 7
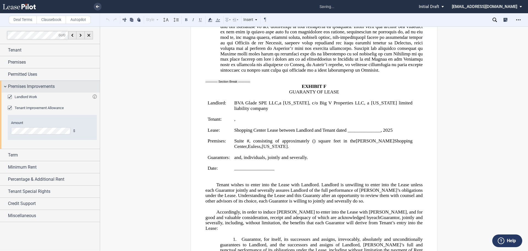
click at [28, 86] on span "Premises Improvements" at bounding box center [31, 86] width 47 height 7
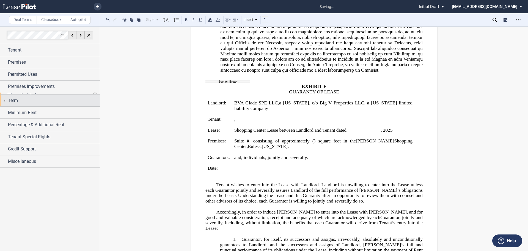
click at [32, 99] on div "Term" at bounding box center [54, 100] width 92 height 7
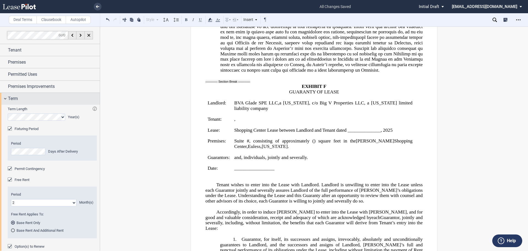
click at [32, 99] on div "Term" at bounding box center [54, 98] width 92 height 7
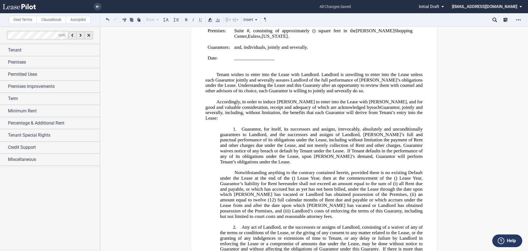
scroll to position [12002, 0]
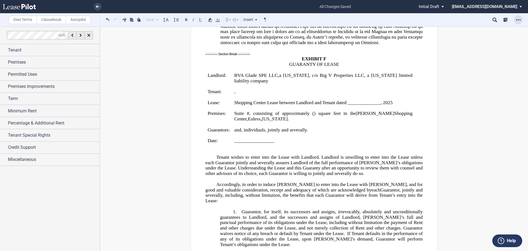
click at [516, 17] on div "Open Lease options menu" at bounding box center [518, 19] width 9 height 9
click at [491, 28] on div "Download" at bounding box center [486, 29] width 67 height 5
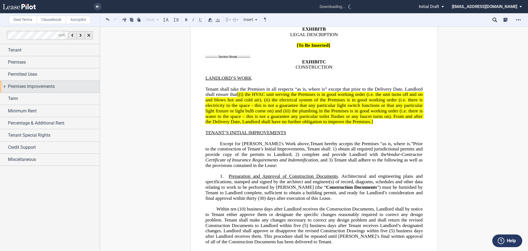
scroll to position [11066, 0]
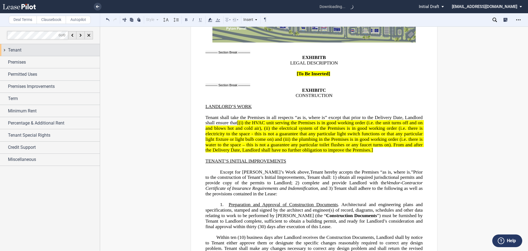
click at [13, 49] on span "Tenant" at bounding box center [14, 50] width 13 height 7
